Goal: Information Seeking & Learning: Learn about a topic

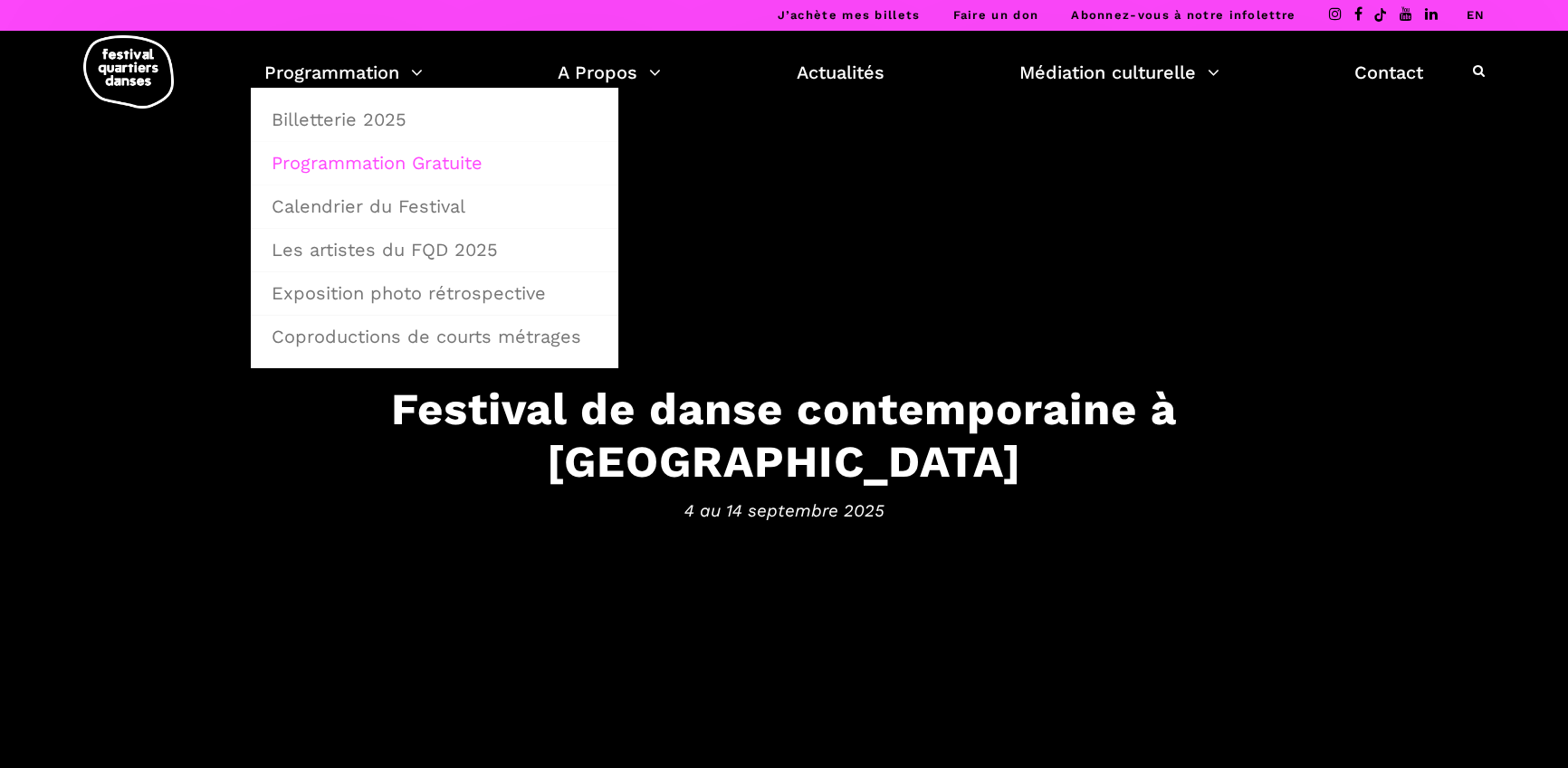
click at [357, 154] on link "Programmation Gratuite" at bounding box center [434, 163] width 348 height 41
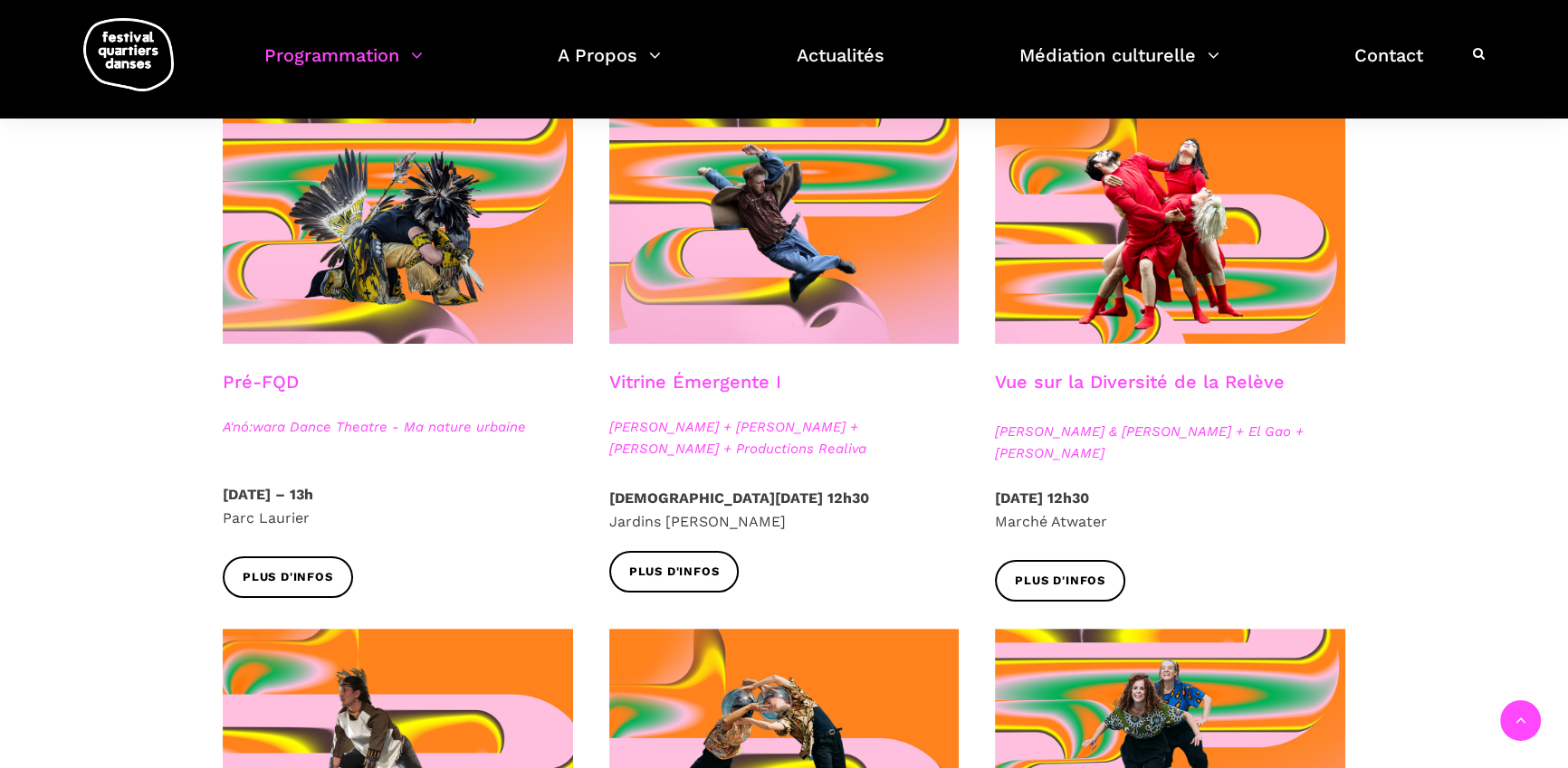
scroll to position [465, 0]
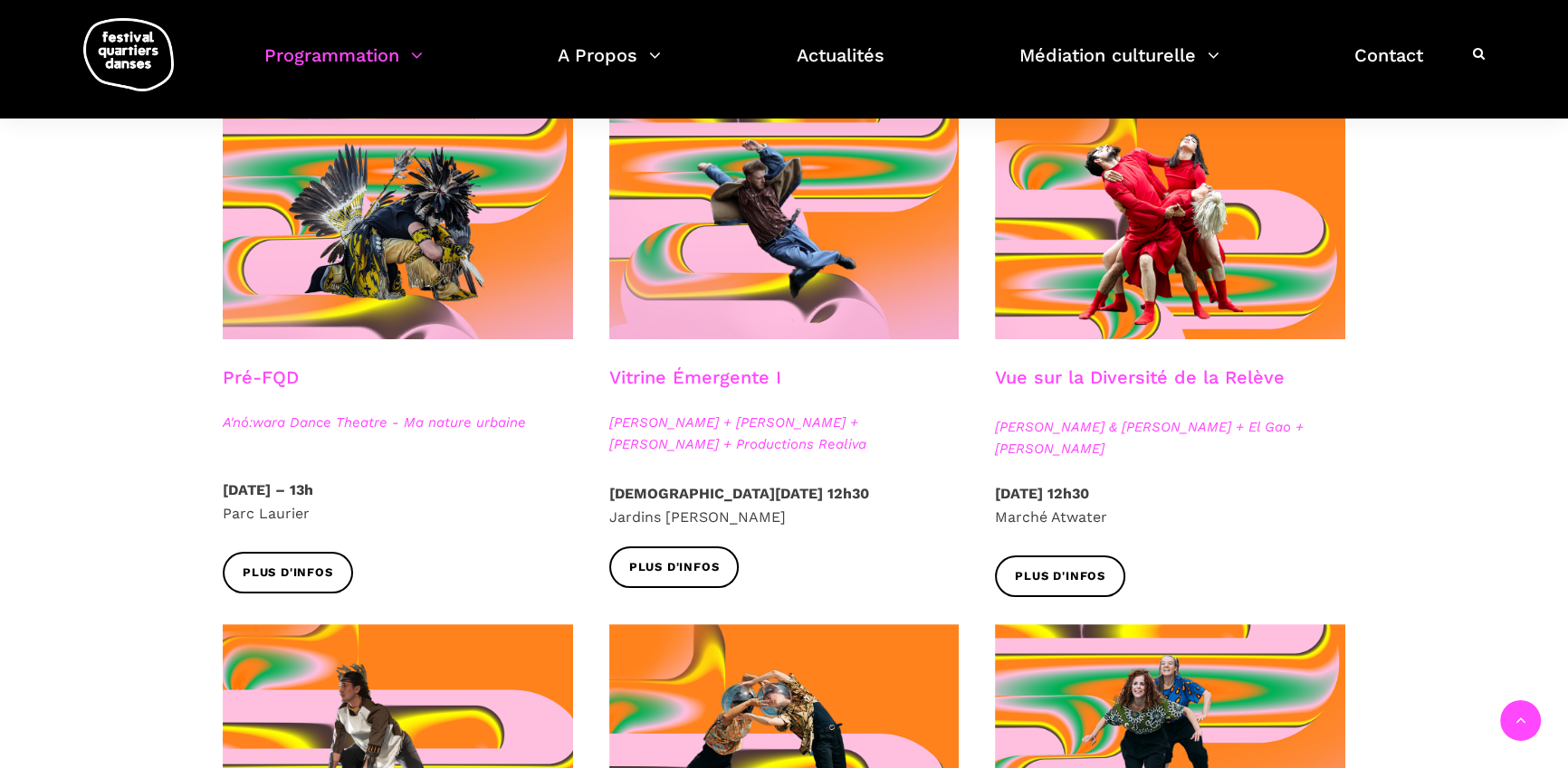
click at [1069, 364] on div at bounding box center [1170, 236] width 387 height 262
click at [1079, 384] on h3 "Vue sur la Diversité de la Relève" at bounding box center [1140, 389] width 290 height 45
click at [1086, 374] on h3 "Vue sur la Diversité de la Relève" at bounding box center [1140, 389] width 290 height 45
click at [1100, 578] on span "Plus d'infos" at bounding box center [1060, 577] width 90 height 19
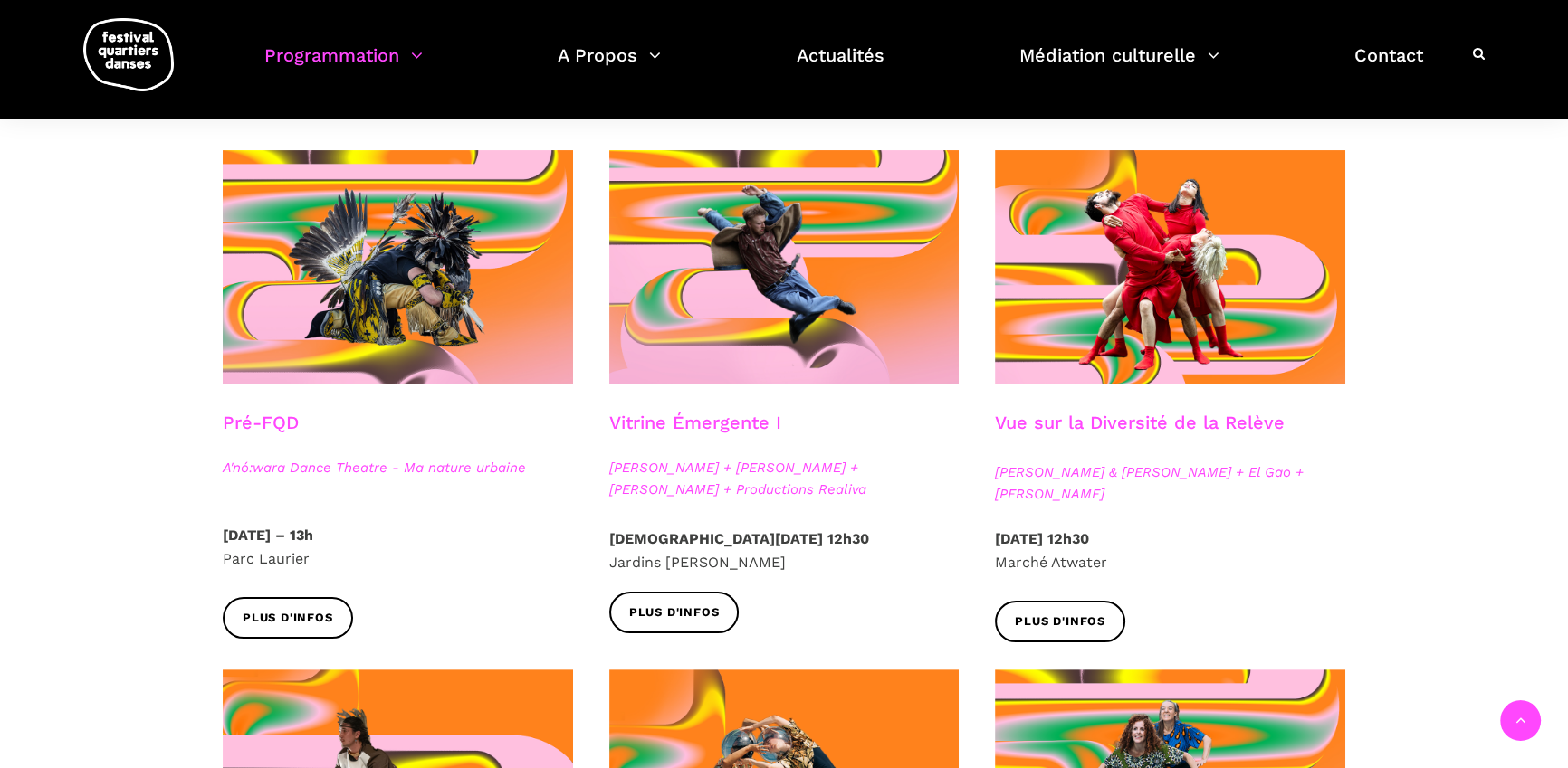
scroll to position [443, 0]
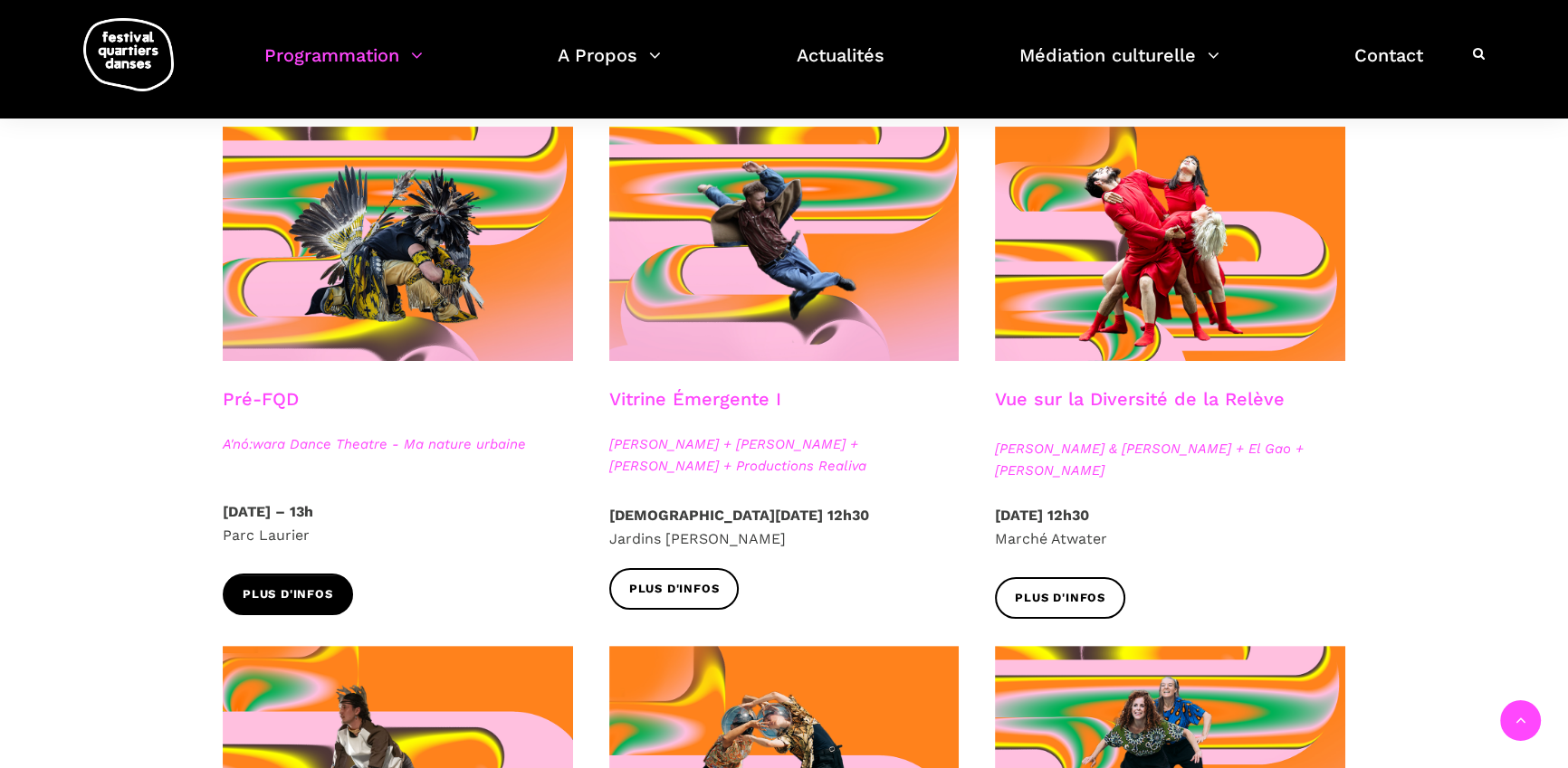
click at [315, 598] on span "Plus d'infos" at bounding box center [288, 595] width 90 height 19
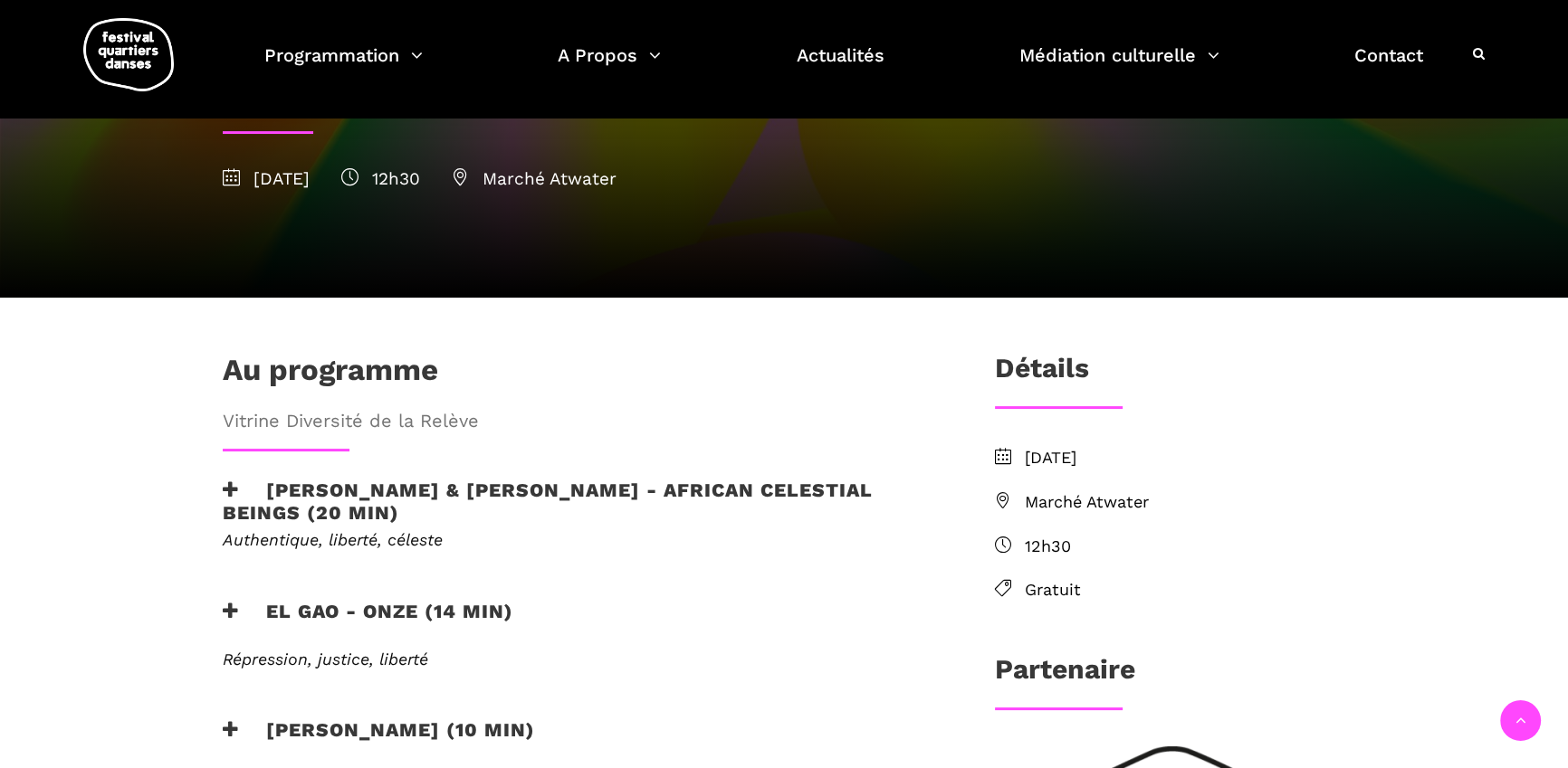
scroll to position [326, 0]
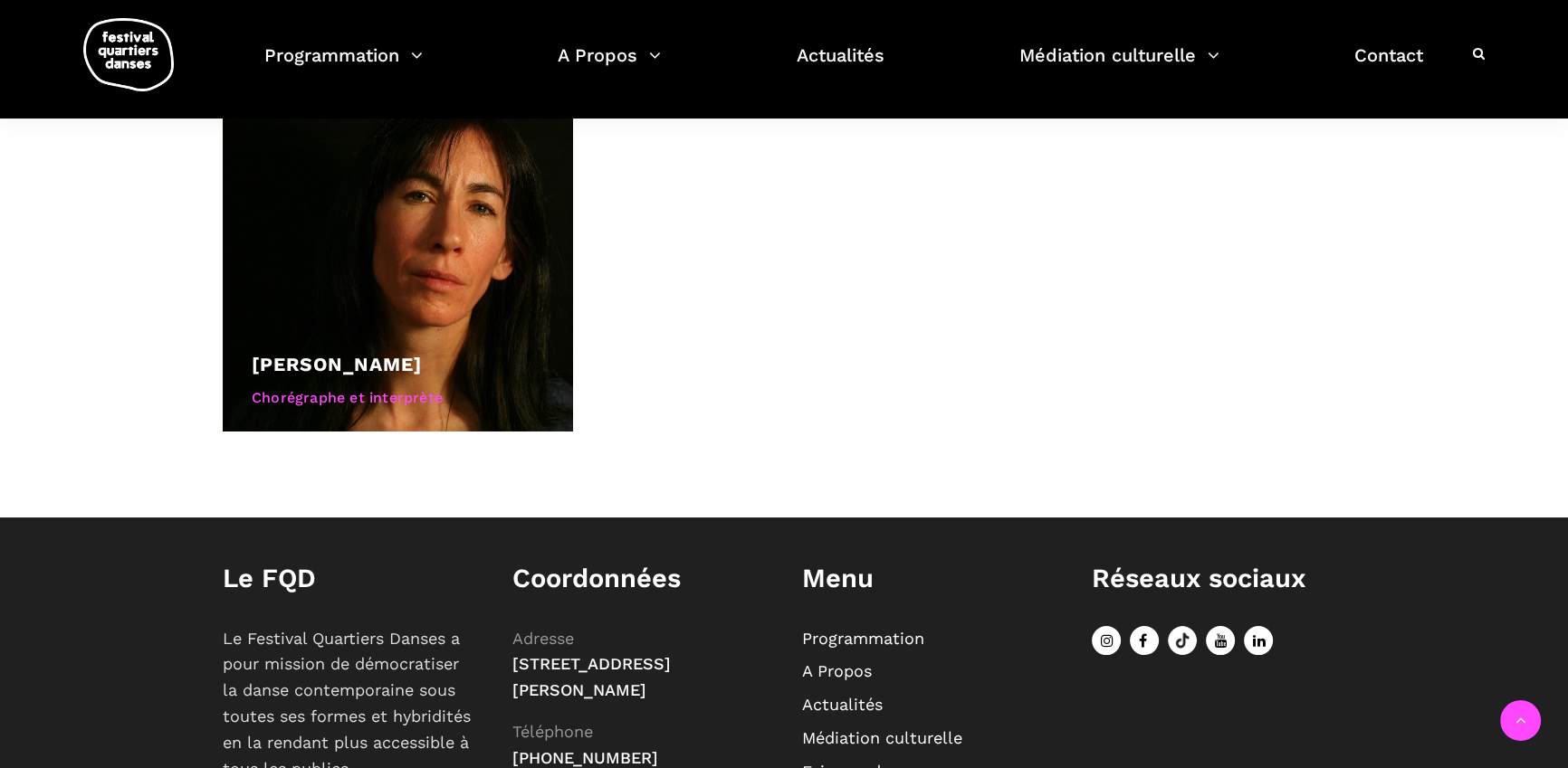
scroll to position [1304, 0]
